Goal: Check status

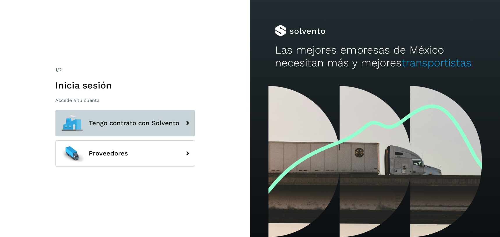
click at [138, 120] on span "Tengo contrato con Solvento" at bounding box center [134, 123] width 91 height 7
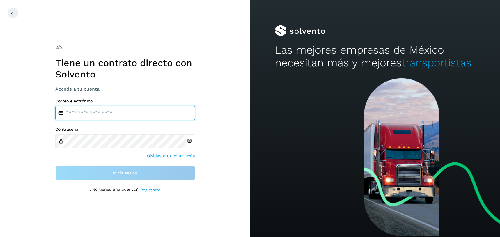
click at [136, 113] on input "email" at bounding box center [125, 113] width 140 height 14
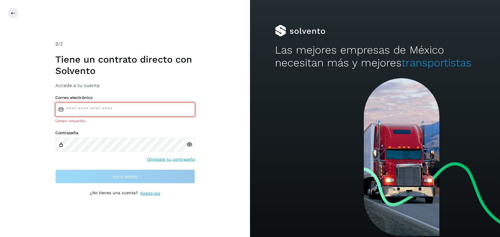
type input "**********"
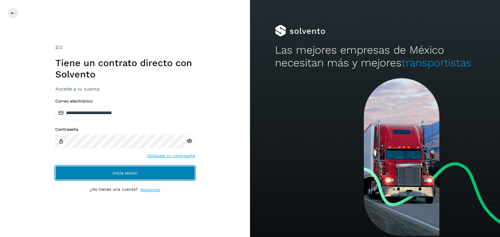
click at [134, 173] on span "Inicia sesión" at bounding box center [125, 173] width 25 height 4
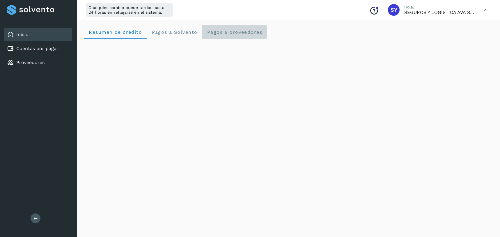
click at [232, 30] on span "Pagos a proveedores" at bounding box center [235, 32] width 56 height 6
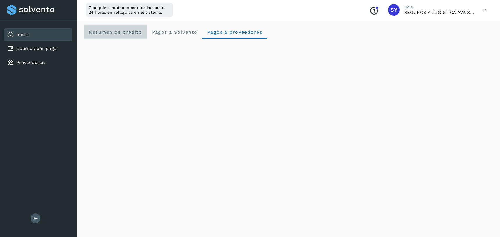
click at [130, 35] on span "Resumen de crédito" at bounding box center [115, 32] width 54 height 6
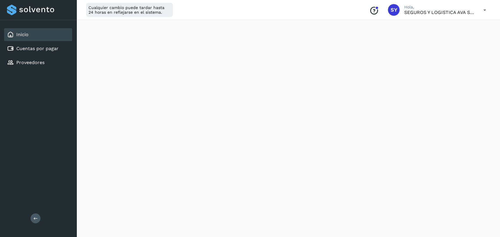
scroll to position [283, 0]
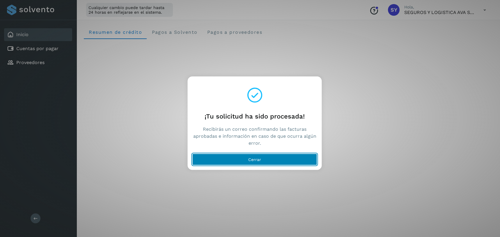
click at [242, 163] on button "Cerrar" at bounding box center [254, 160] width 125 height 12
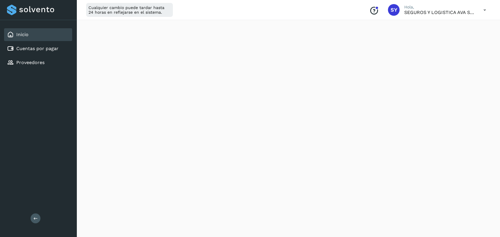
scroll to position [126, 0]
